Goal: Task Accomplishment & Management: Use online tool/utility

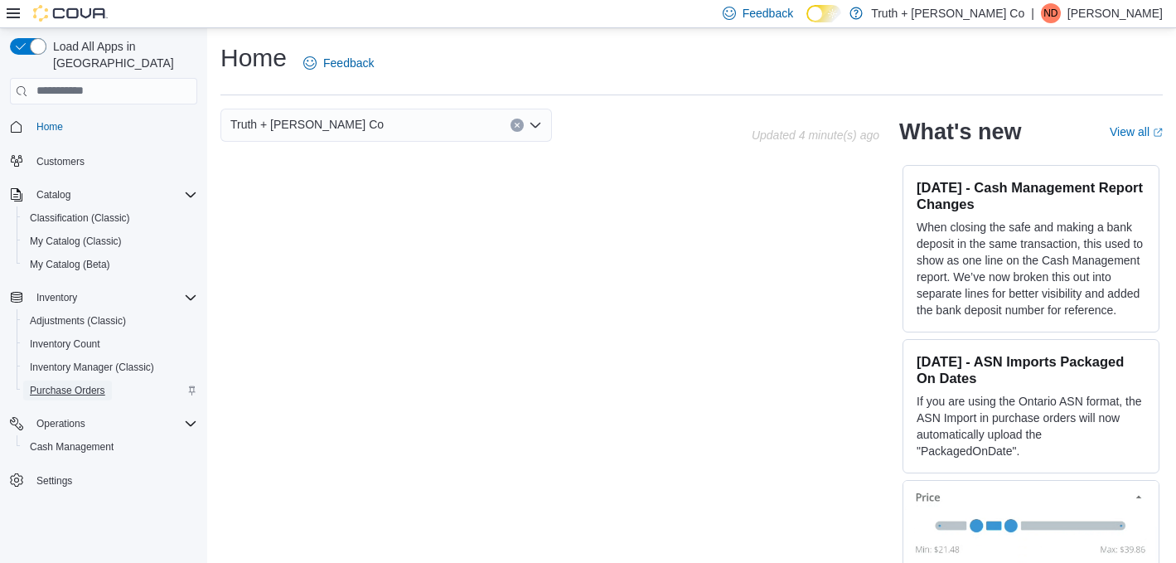
click at [79, 384] on span "Purchase Orders" at bounding box center [67, 390] width 75 height 13
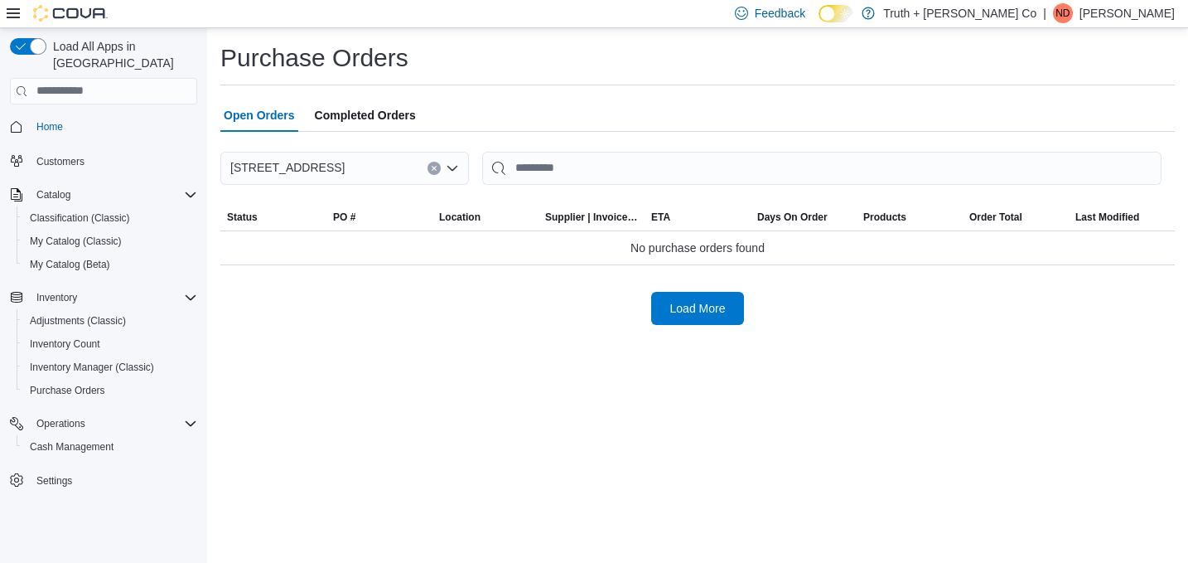
click at [12, 15] on icon at bounding box center [13, 13] width 13 height 13
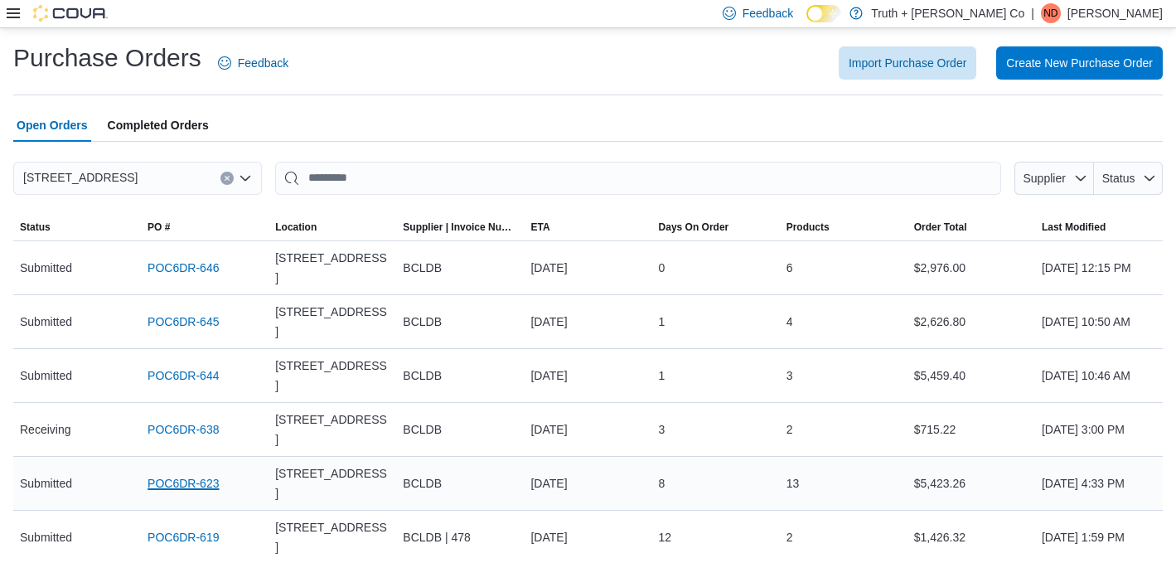
click at [202, 473] on link "POC6DR-623" at bounding box center [182, 483] width 71 height 20
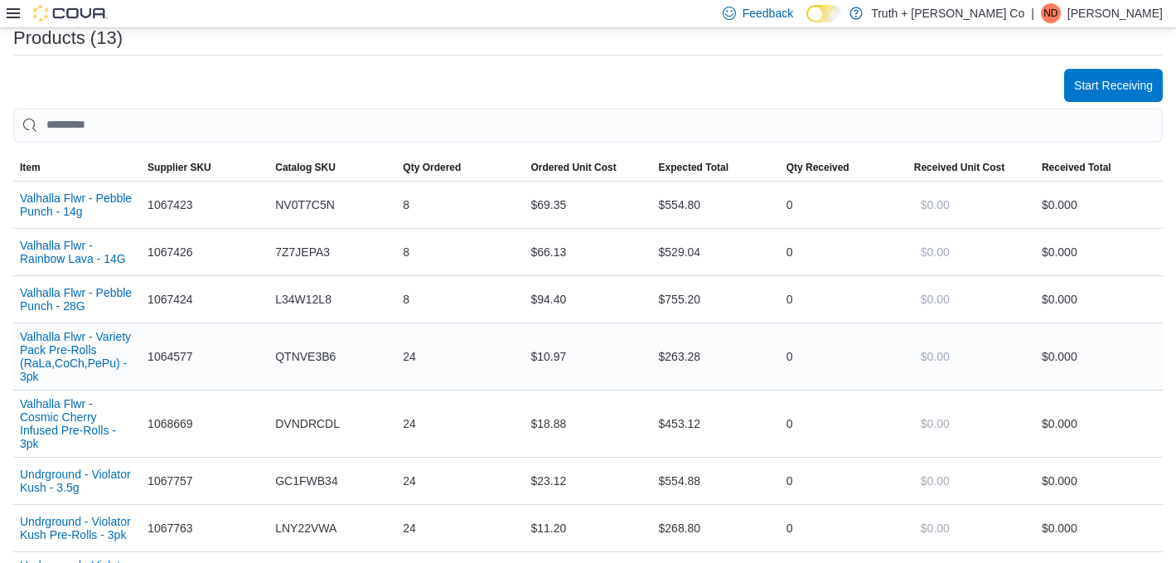
scroll to position [427, 0]
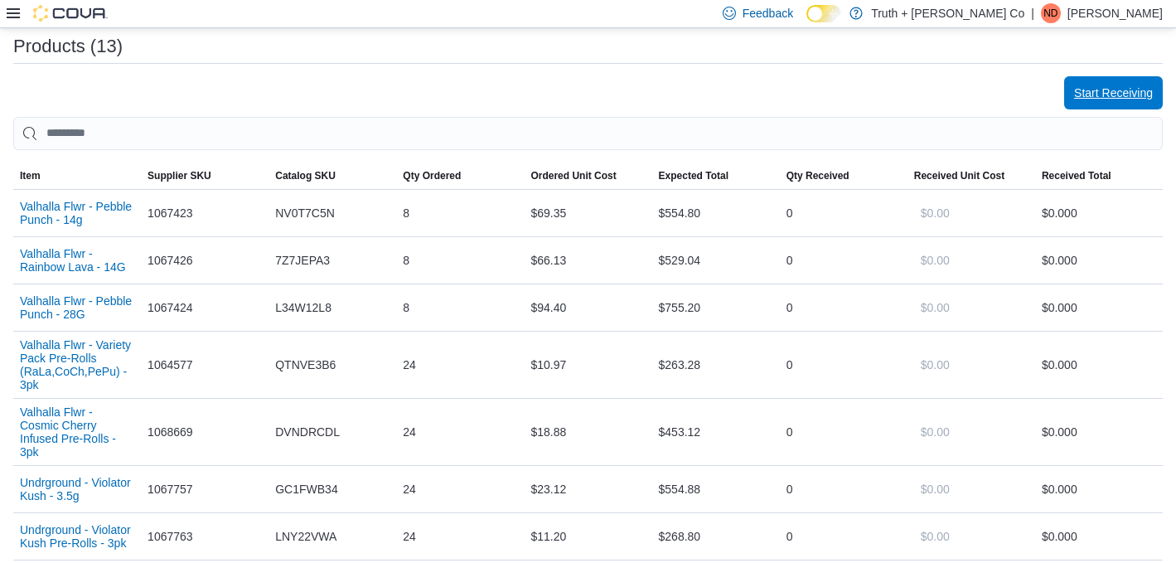
click at [1152, 87] on span "Start Receiving" at bounding box center [1113, 93] width 79 height 17
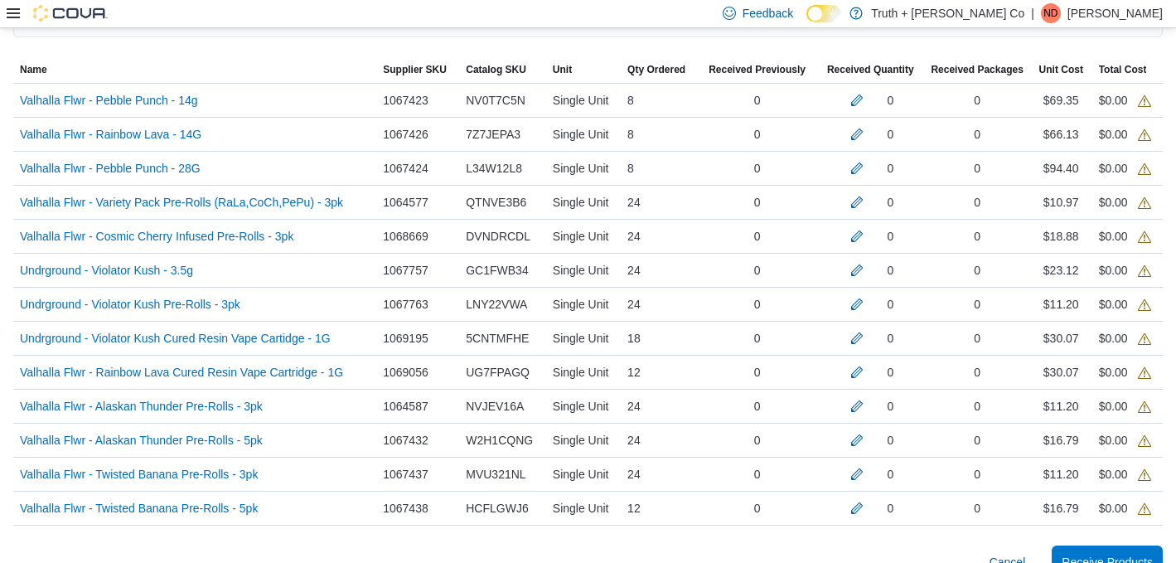
scroll to position [426, 0]
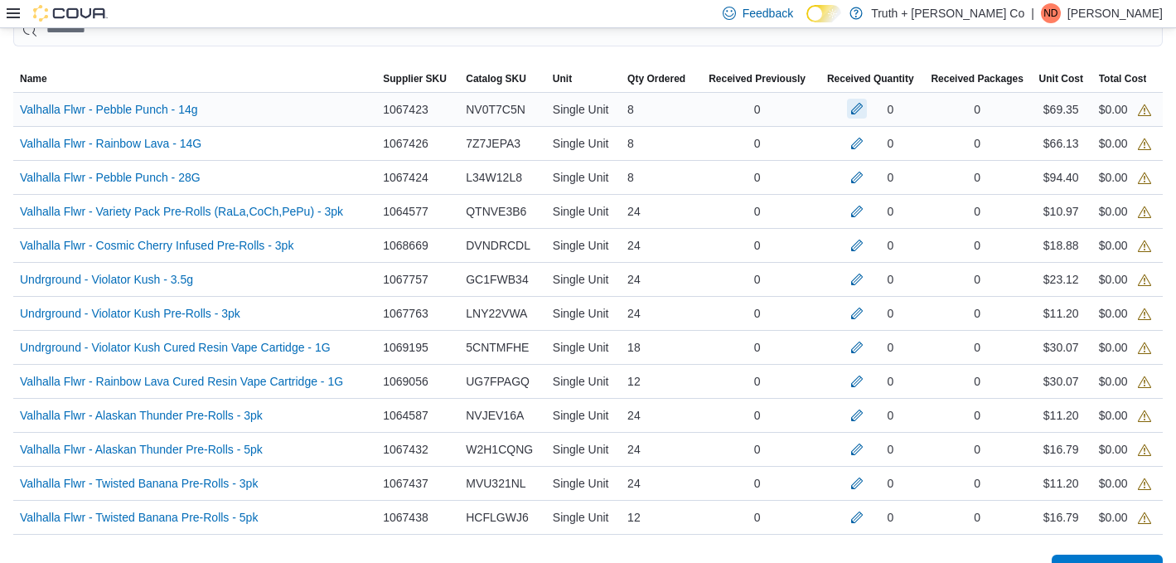
click at [862, 112] on button "button" at bounding box center [857, 109] width 20 height 20
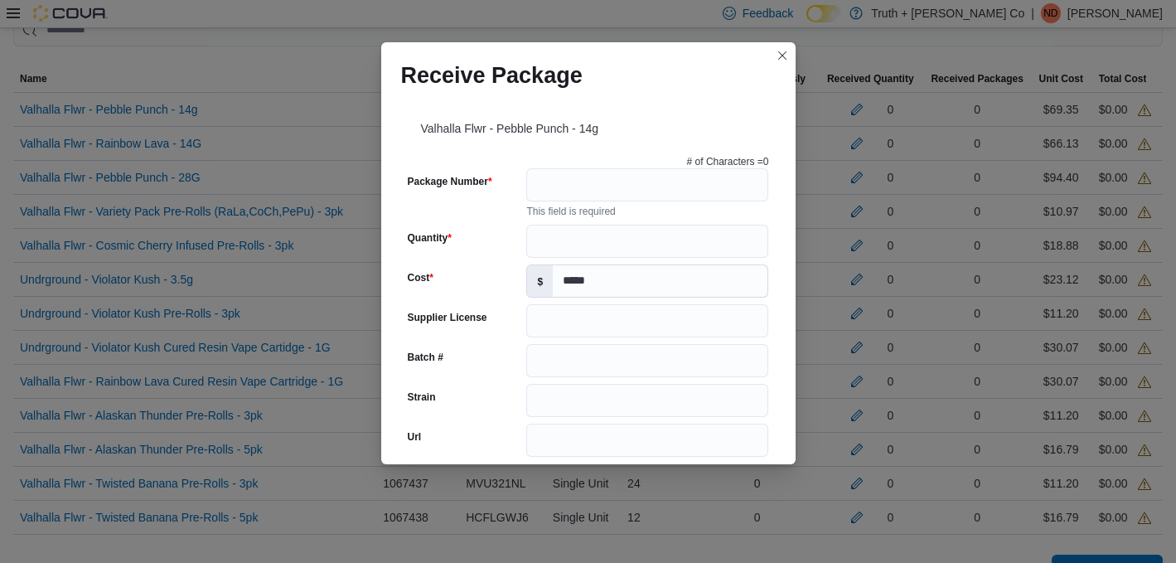
click at [653, 221] on div "# of Characters = 0 Package Number This field is required Quantity Cost $ *****…" at bounding box center [588, 570] width 374 height 845
click at [652, 244] on input "Quantity" at bounding box center [647, 241] width 242 height 33
type input "*"
click at [778, 57] on button "Closes this modal window" at bounding box center [782, 55] width 20 height 20
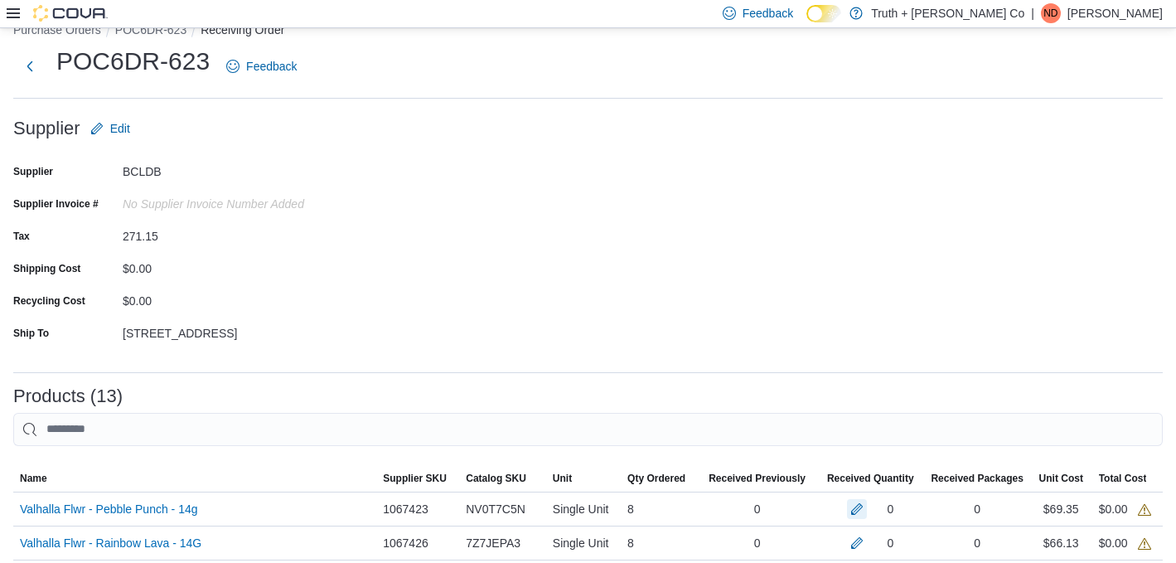
scroll to position [32, 0]
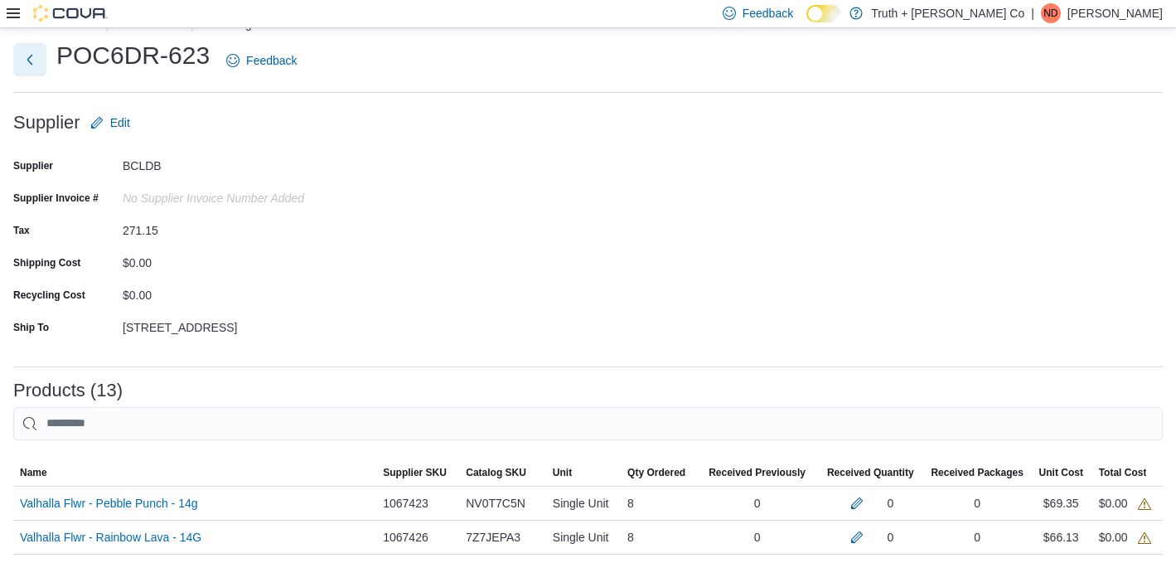
click at [22, 52] on button "Next" at bounding box center [29, 59] width 33 height 33
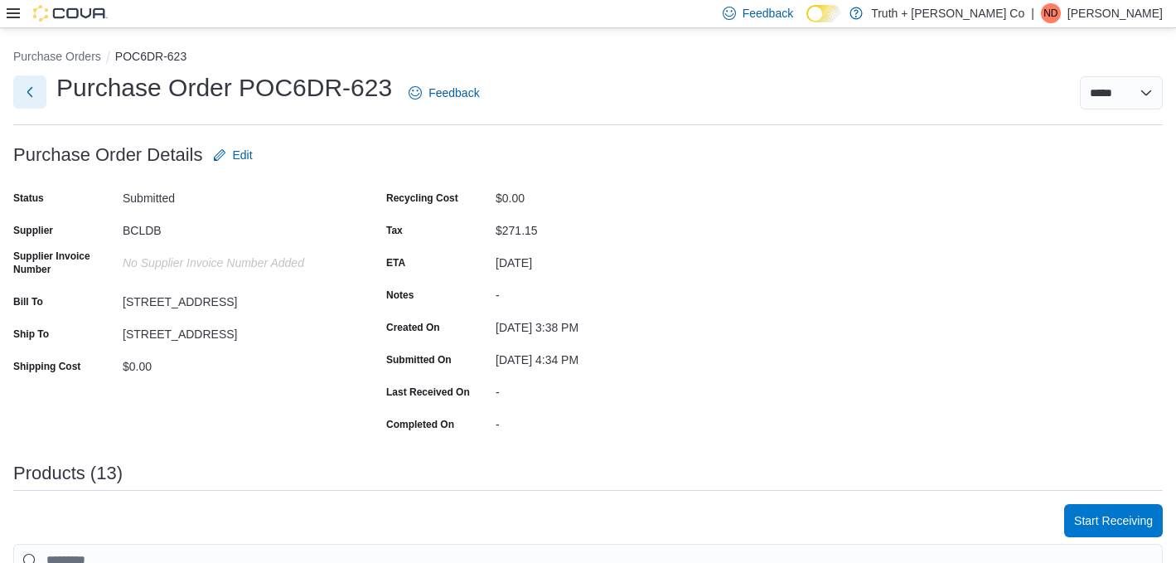
click at [15, 96] on button "Next" at bounding box center [29, 91] width 33 height 33
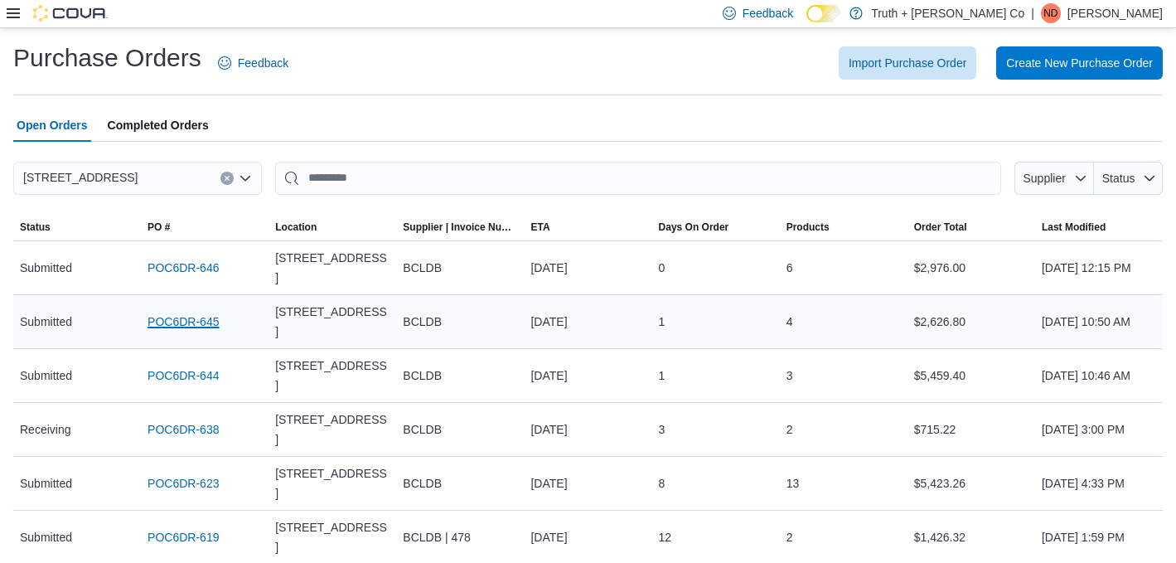
click at [210, 331] on link "POC6DR-645" at bounding box center [182, 322] width 71 height 20
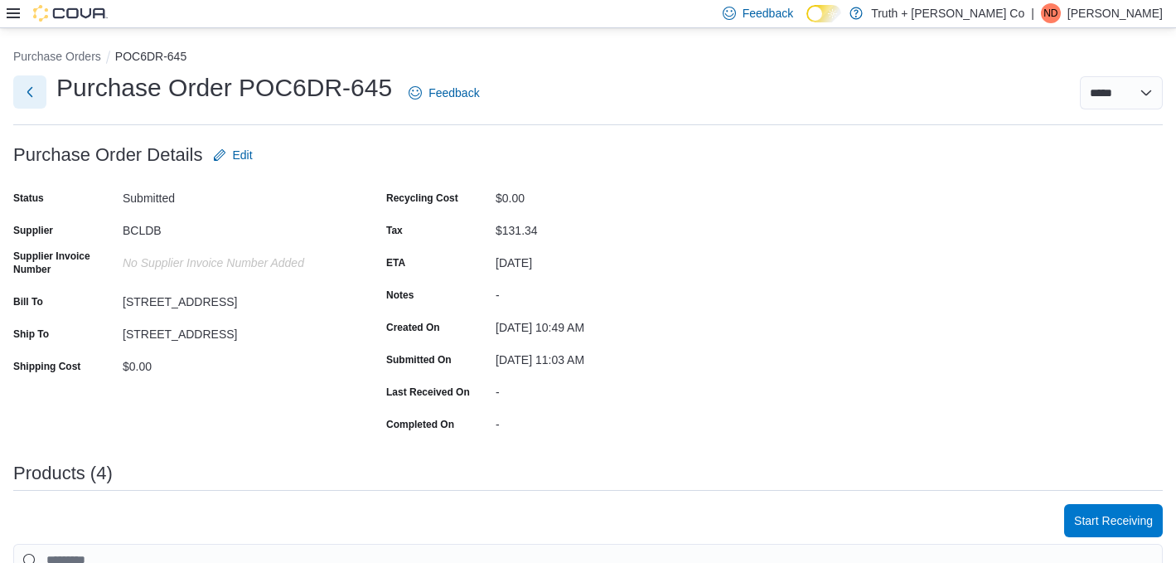
click at [35, 93] on button "Next" at bounding box center [29, 91] width 33 height 33
